Goal: Information Seeking & Learning: Learn about a topic

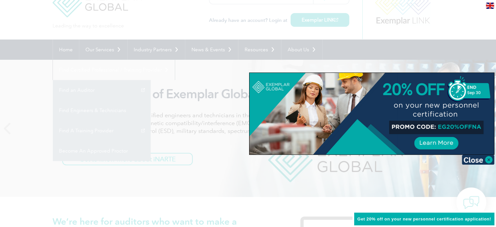
scroll to position [33, 0]
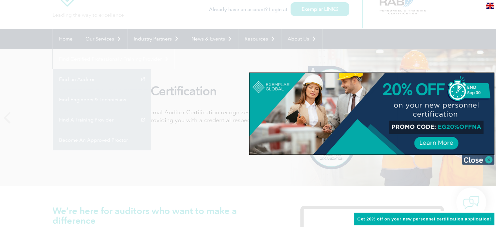
click at [477, 162] on img at bounding box center [478, 160] width 33 height 10
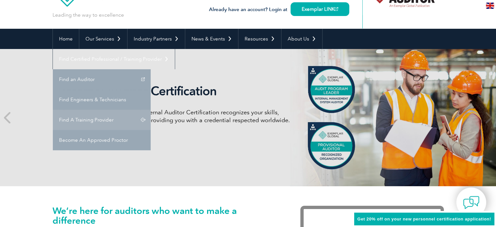
click at [151, 110] on link "Find A Training Provider" at bounding box center [102, 120] width 98 height 20
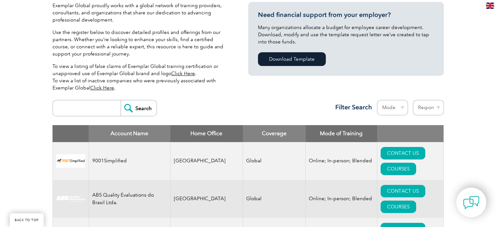
scroll to position [163, 0]
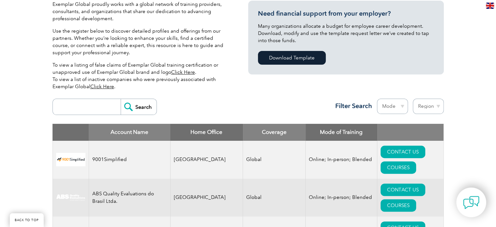
click at [96, 107] on input "search" at bounding box center [88, 107] width 65 height 16
type input "gitchia institute"
click at [140, 107] on input "Search" at bounding box center [139, 107] width 36 height 16
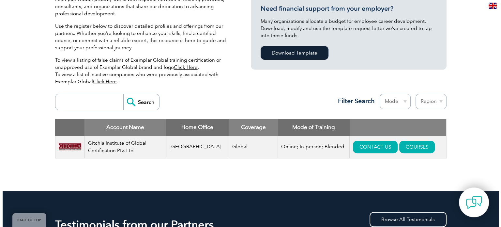
scroll to position [261, 0]
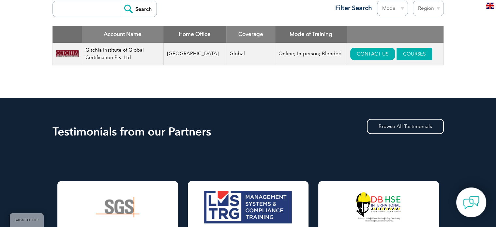
click at [397, 54] on link "COURSES" at bounding box center [415, 54] width 36 height 12
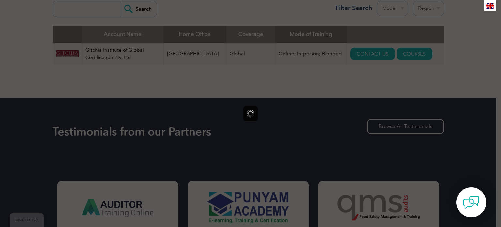
scroll to position [0, 0]
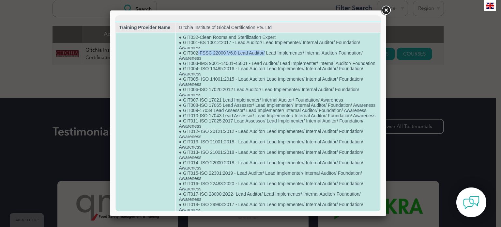
drag, startPoint x: 197, startPoint y: 53, endPoint x: 263, endPoint y: 52, distance: 66.2
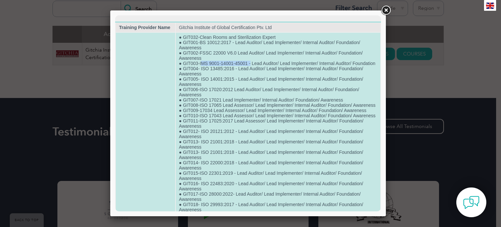
drag, startPoint x: 200, startPoint y: 65, endPoint x: 250, endPoint y: 65, distance: 50.9
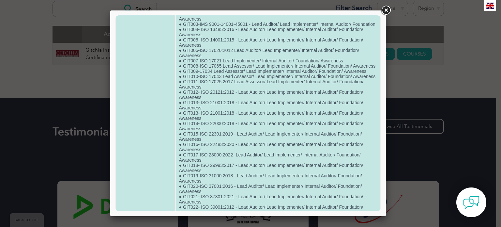
scroll to position [65, 0]
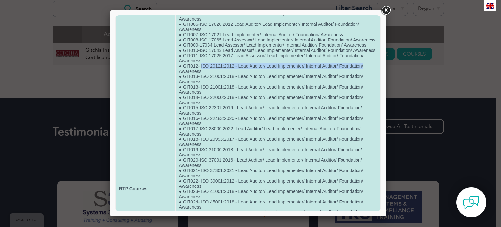
drag, startPoint x: 200, startPoint y: 86, endPoint x: 331, endPoint y: 96, distance: 131.8
click at [369, 86] on td "● GIT032-Clean Rooms and Sterilization Expert ● GIT001-BS 10012:2017 - Lead Aud…" at bounding box center [278, 188] width 205 height 442
click at [225, 106] on td "● GIT032-Clean Rooms and Sterilization Expert ● GIT001-BS 10012:2017 - Lead Aud…" at bounding box center [278, 188] width 205 height 442
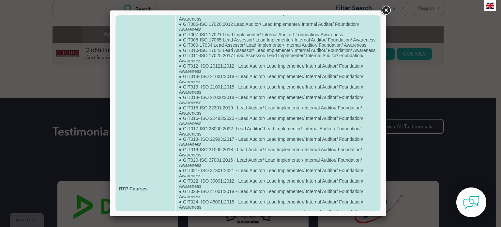
click at [201, 142] on td "● GIT032-Clean Rooms and Sterilization Expert ● GIT001-BS 10012:2017 - Lead Aud…" at bounding box center [278, 188] width 205 height 442
click at [206, 142] on td "● GIT032-Clean Rooms and Sterilization Expert ● GIT001-BS 10012:2017 - Lead Aud…" at bounding box center [278, 188] width 205 height 442
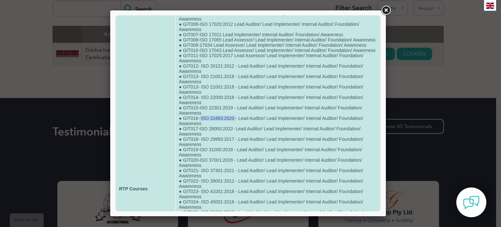
drag, startPoint x: 199, startPoint y: 142, endPoint x: 234, endPoint y: 143, distance: 34.9
click at [234, 143] on td "● GIT032-Clean Rooms and Sterilization Expert ● GIT001-BS 10012:2017 - Lead Aud…" at bounding box center [278, 188] width 205 height 442
copy td "ISO 22483:2020"
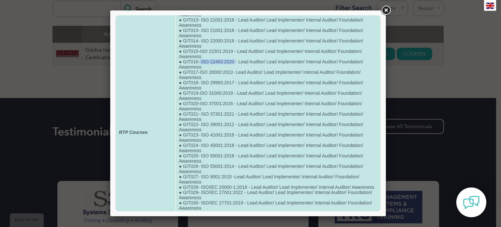
scroll to position [163, 0]
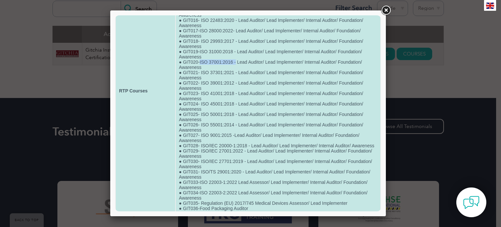
drag, startPoint x: 198, startPoint y: 87, endPoint x: 235, endPoint y: 87, distance: 36.5
click at [235, 87] on td "● GIT032-Clean Rooms and Sterilization Expert ● GIT001-BS 10012:2017 - Lead Aud…" at bounding box center [278, 91] width 205 height 442
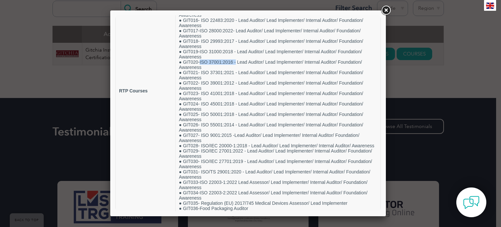
copy td "ISO 37001:2016 -"
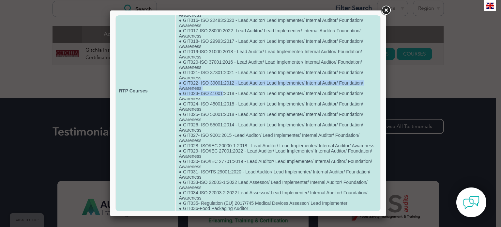
drag, startPoint x: 204, startPoint y: 117, endPoint x: 221, endPoint y: 118, distance: 18.0
click at [221, 118] on td "● GIT032-Clean Rooms and Sterilization Expert ● GIT001-BS 10012:2017 - Lead Aud…" at bounding box center [278, 91] width 205 height 442
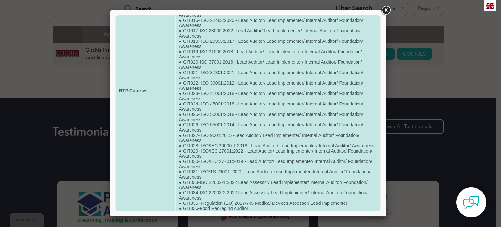
drag, startPoint x: 222, startPoint y: 131, endPoint x: 222, endPoint y: 139, distance: 7.8
click at [222, 131] on td "● GIT032-Clean Rooms and Sterilization Expert ● GIT001-BS 10012:2017 - Lead Aud…" at bounding box center [278, 91] width 205 height 442
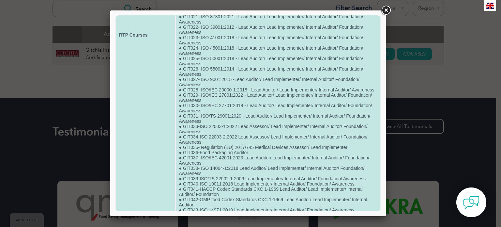
scroll to position [228, 0]
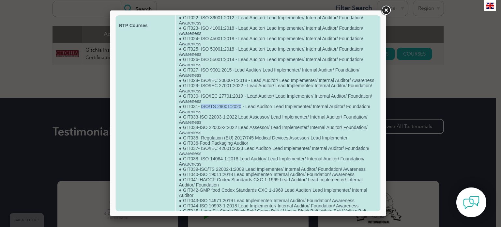
drag, startPoint x: 200, startPoint y: 142, endPoint x: 240, endPoint y: 143, distance: 40.8
click at [240, 143] on td "● GIT032-Clean Rooms and Sterilization Expert ● GIT001-BS 10012:2017 - Lead Aud…" at bounding box center [278, 25] width 205 height 442
click at [232, 161] on td "● GIT032-Clean Rooms and Sterilization Expert ● GIT001-BS 10012:2017 - Lead Aud…" at bounding box center [278, 25] width 205 height 442
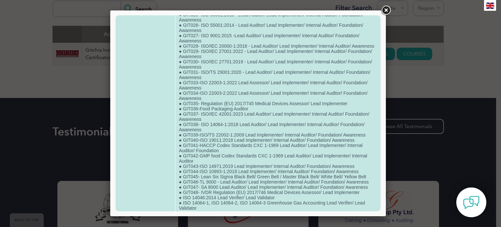
scroll to position [294, 0]
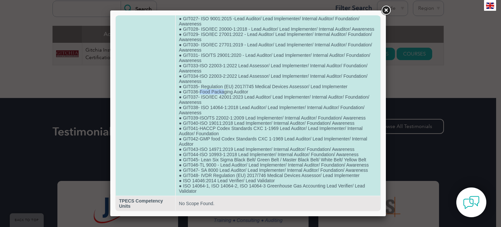
drag, startPoint x: 198, startPoint y: 117, endPoint x: 229, endPoint y: 116, distance: 30.7
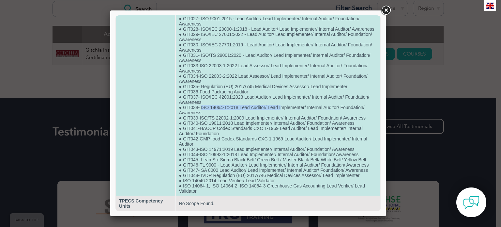
drag, startPoint x: 201, startPoint y: 133, endPoint x: 263, endPoint y: 143, distance: 63.5
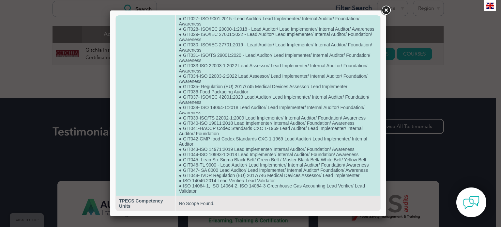
scroll to position [324, 0]
drag, startPoint x: 190, startPoint y: 179, endPoint x: 275, endPoint y: 181, distance: 84.8
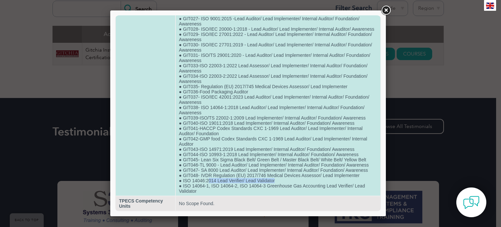
drag, startPoint x: 274, startPoint y: 178, endPoint x: 208, endPoint y: 182, distance: 66.3
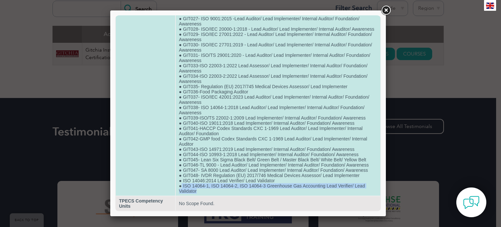
drag, startPoint x: 186, startPoint y: 185, endPoint x: 213, endPoint y: 193, distance: 28.6
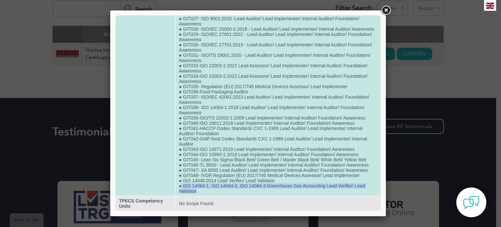
copy td "ISO 14064-1, ISO 14064-2, ISO 14064-3 Greenhouse Gas Accounting Lead Verifier/ …"
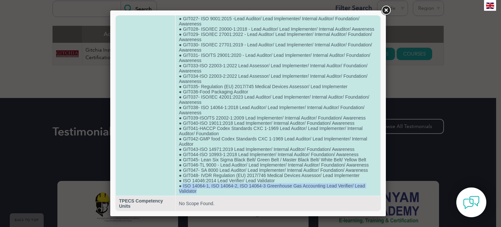
copy td "ISO 14064-1, ISO 14064-2, ISO 14064-3 Greenhouse Gas Accounting Lead Verifier/ …"
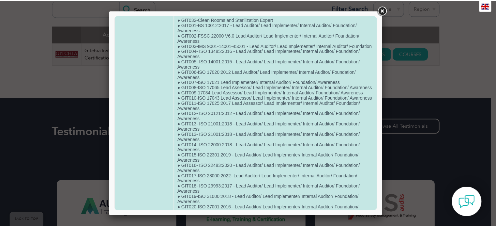
scroll to position [0, 0]
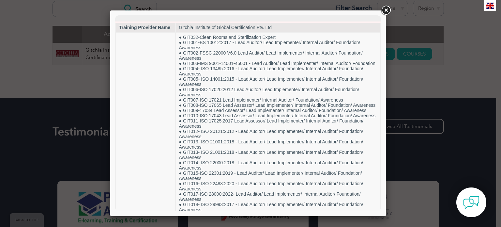
click at [387, 9] on link at bounding box center [386, 11] width 12 height 12
